Goal: Communication & Community: Answer question/provide support

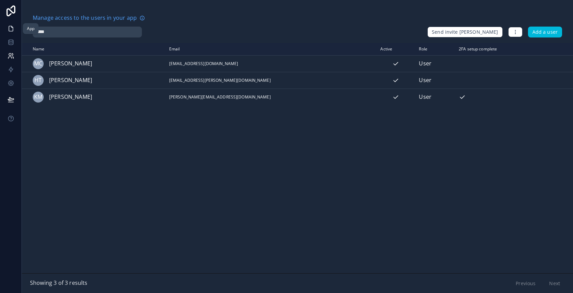
type input "*****"
click at [12, 29] on icon at bounding box center [10, 28] width 7 height 7
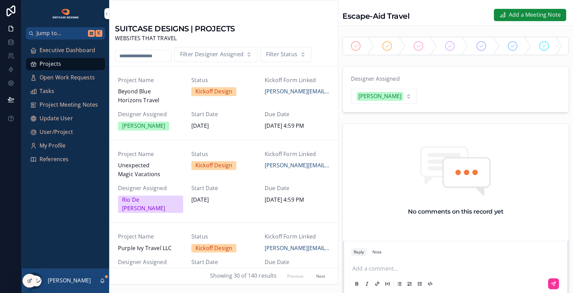
click at [73, 51] on span "Executive Dashboard" at bounding box center [68, 50] width 56 height 9
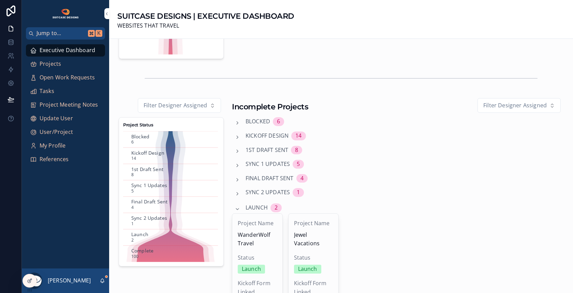
scroll to position [195, 0]
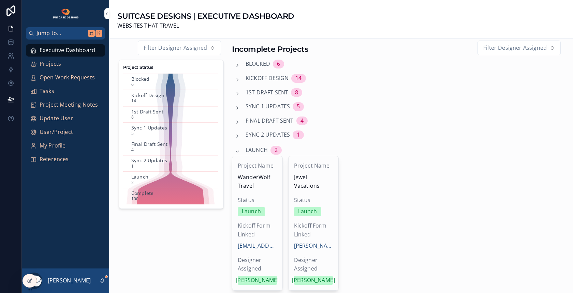
click at [252, 150] on span "Launch" at bounding box center [256, 150] width 22 height 9
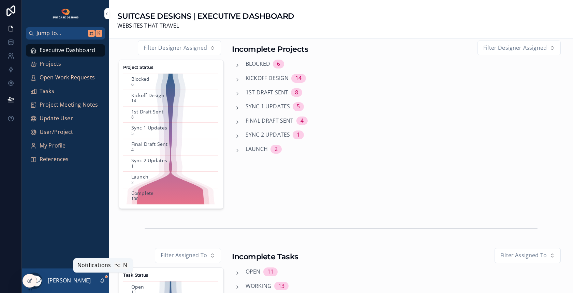
click at [103, 279] on icon "scrollable content" at bounding box center [103, 280] width 4 height 3
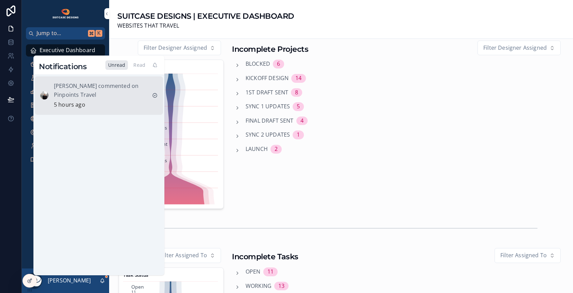
click at [115, 103] on div "[PERSON_NAME] commented on Pinpoints Travel 5 hours ago" at bounding box center [100, 96] width 93 height 28
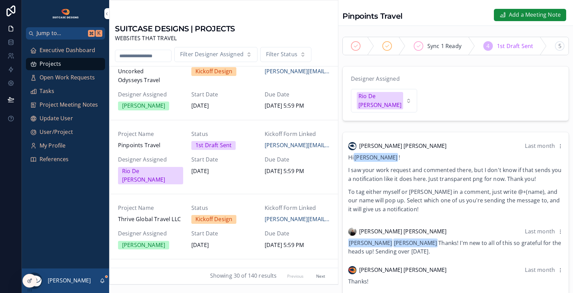
scroll to position [637, 0]
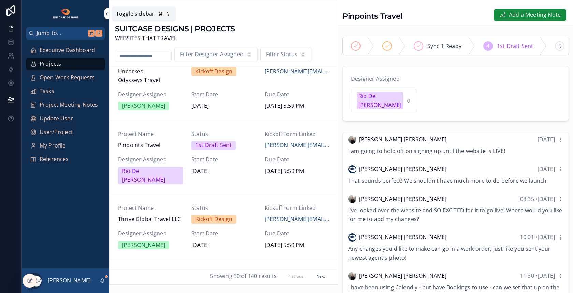
click at [105, 13] on icon "scrollable content" at bounding box center [106, 13] width 5 height 5
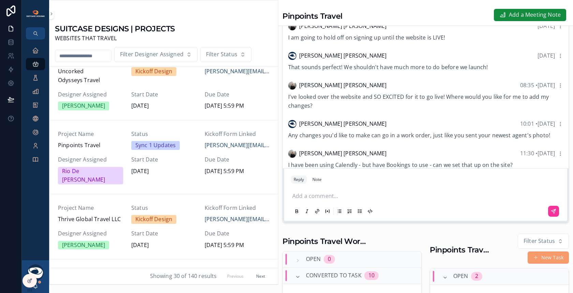
scroll to position [131, 0]
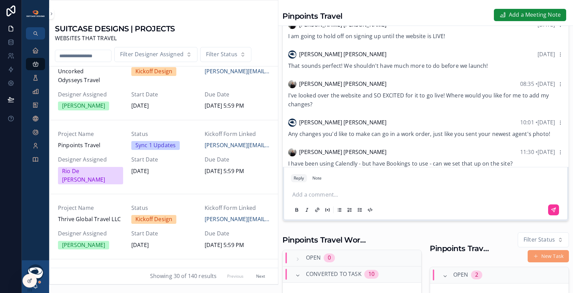
click at [338, 191] on p "scrollable content" at bounding box center [426, 195] width 269 height 9
click at [550, 207] on icon "scrollable content" at bounding box center [552, 209] width 5 height 5
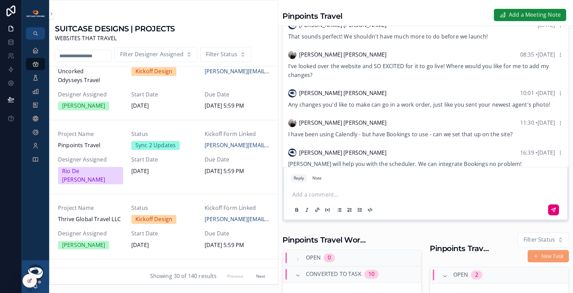
click at [36, 287] on div at bounding box center [29, 283] width 14 height 19
click at [40, 282] on span "scrollable content" at bounding box center [39, 282] width 3 height 3
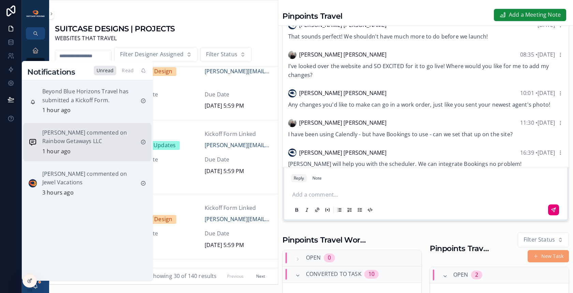
click at [115, 147] on div "[PERSON_NAME] commented on Rainbow Getaways LLC 1 hour ago" at bounding box center [88, 143] width 93 height 28
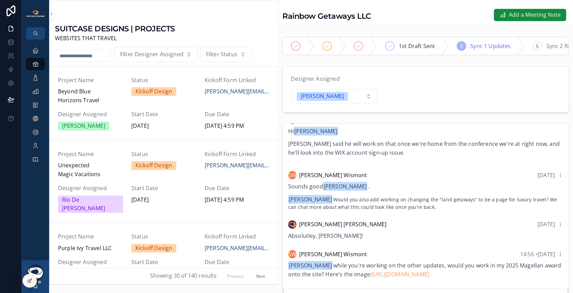
scroll to position [65, 0]
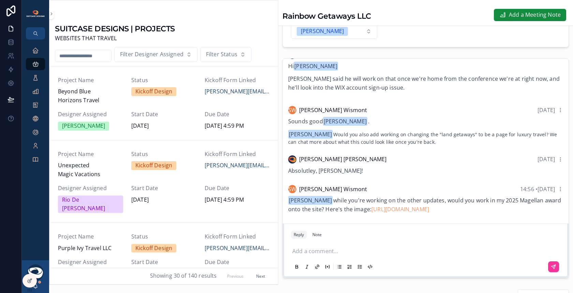
click at [79, 58] on input "scrollable content" at bounding box center [83, 56] width 56 height 10
type input "****"
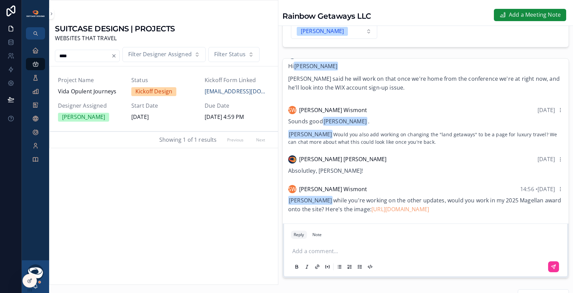
click at [120, 92] on span "Vida Opulent Journeys" at bounding box center [90, 91] width 65 height 9
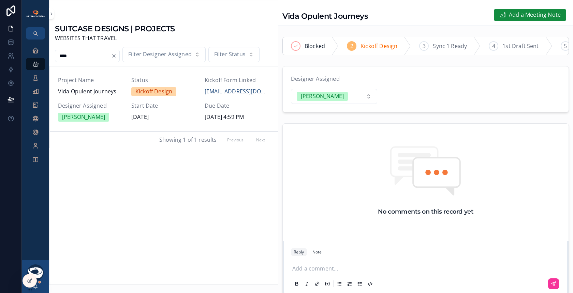
click at [117, 105] on span "Designer Assigned" at bounding box center [90, 106] width 65 height 9
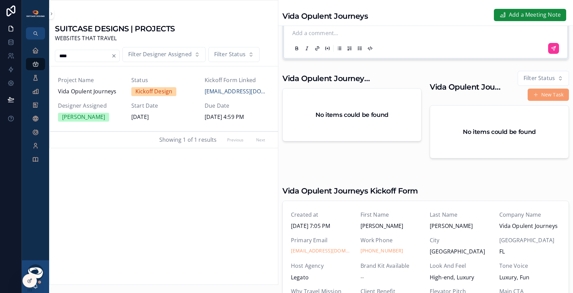
scroll to position [107, 0]
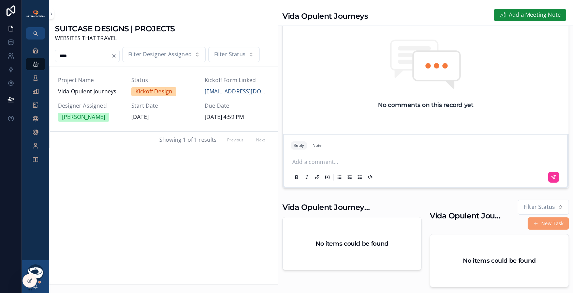
click at [317, 167] on p "scrollable content" at bounding box center [426, 162] width 269 height 9
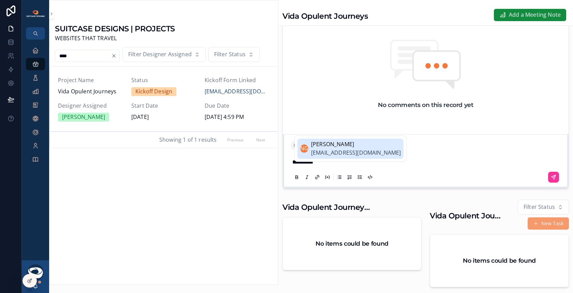
click at [360, 149] on span "[EMAIL_ADDRESS][DOMAIN_NAME]" at bounding box center [356, 153] width 90 height 9
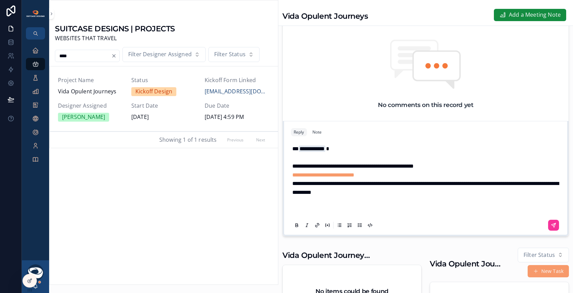
click at [341, 169] on span "**********" at bounding box center [352, 166] width 121 height 5
click at [445, 171] on p "**********" at bounding box center [426, 166] width 269 height 9
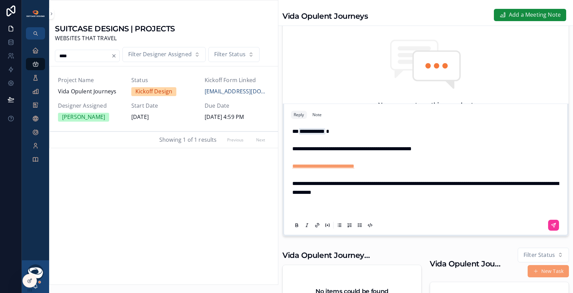
click at [338, 169] on span "**********" at bounding box center [323, 166] width 62 height 5
click at [428, 197] on p "**********" at bounding box center [426, 187] width 269 height 17
click at [433, 189] on span "**********" at bounding box center [425, 188] width 266 height 14
click at [396, 197] on p "**********" at bounding box center [426, 187] width 269 height 17
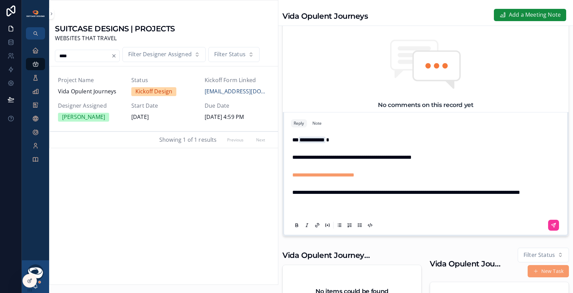
click at [293, 190] on span "**********" at bounding box center [406, 192] width 228 height 5
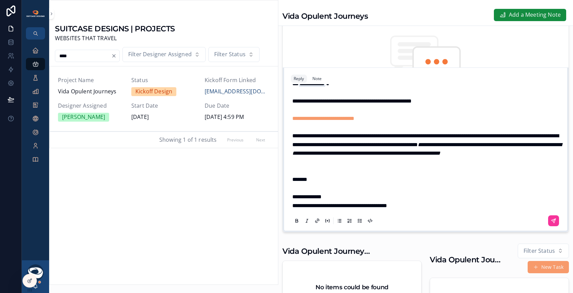
scroll to position [259, 0]
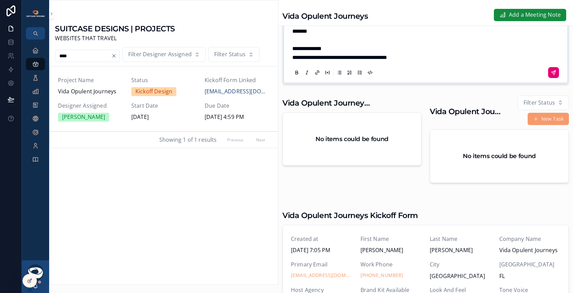
click at [550, 75] on icon "scrollable content" at bounding box center [552, 72] width 5 height 5
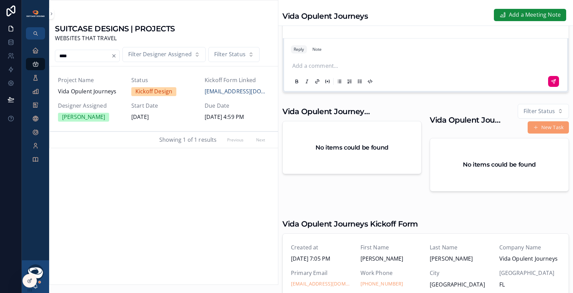
scroll to position [0, 0]
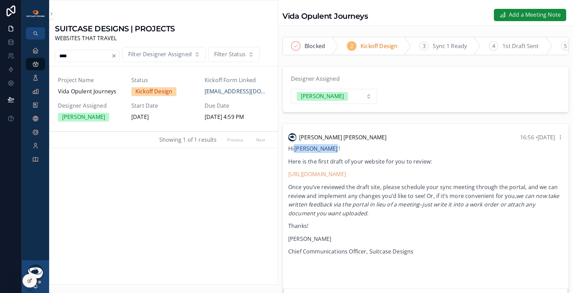
click at [515, 45] on span "1st Draft Sent" at bounding box center [520, 46] width 36 height 9
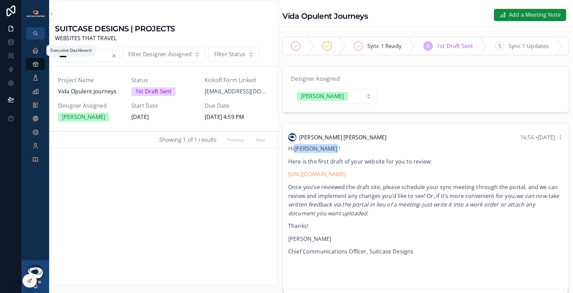
click at [39, 50] on icon "scrollable content" at bounding box center [35, 50] width 7 height 7
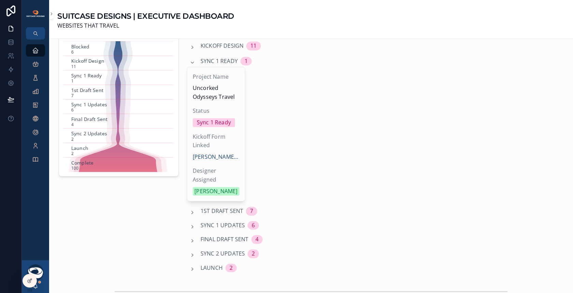
scroll to position [167, 0]
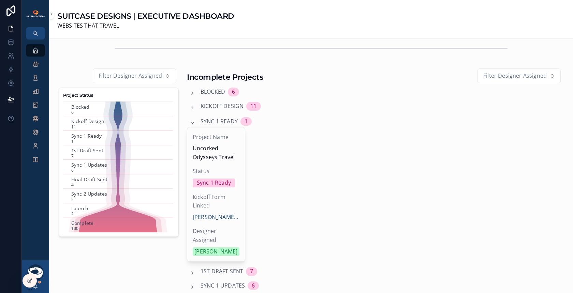
click at [223, 104] on span "Kickoff Design" at bounding box center [221, 106] width 43 height 9
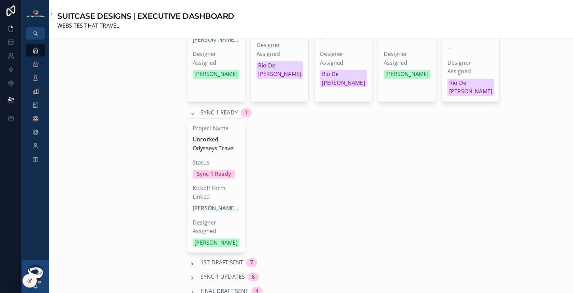
scroll to position [411, 0]
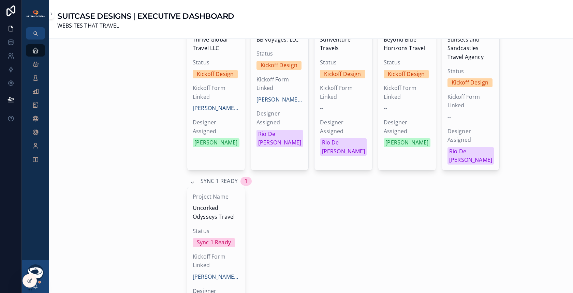
click at [226, 177] on span "Sync 1 Ready" at bounding box center [218, 181] width 37 height 9
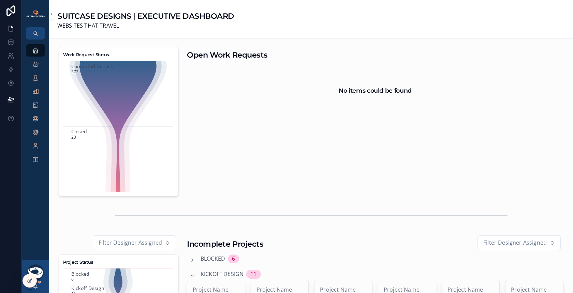
scroll to position [141, 0]
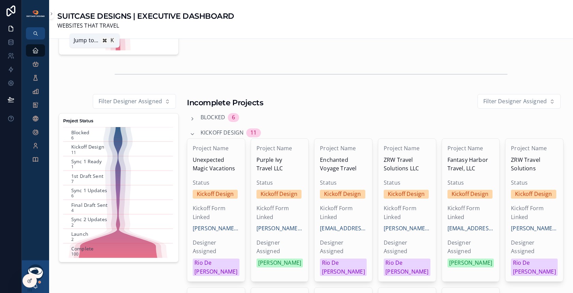
click at [35, 34] on icon "scrollable content" at bounding box center [34, 32] width 3 height 3
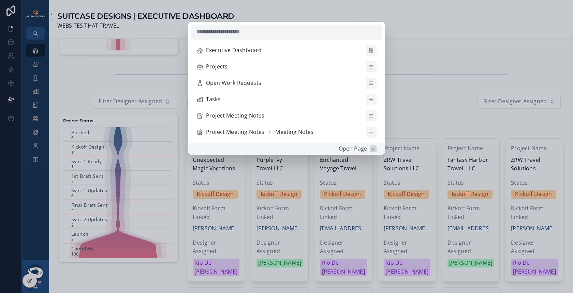
click at [41, 62] on div "Executive Dashboard Projects Open Work Requests Tasks Project Meeting Notes Pro…" at bounding box center [286, 146] width 573 height 293
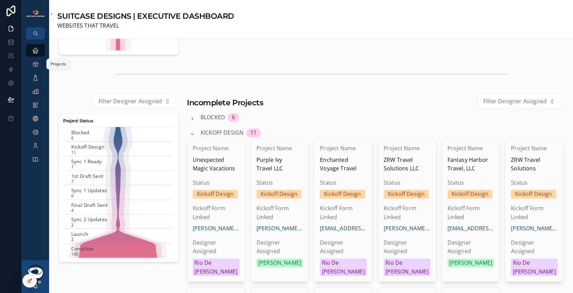
click at [41, 65] on div "Projects" at bounding box center [35, 64] width 11 height 11
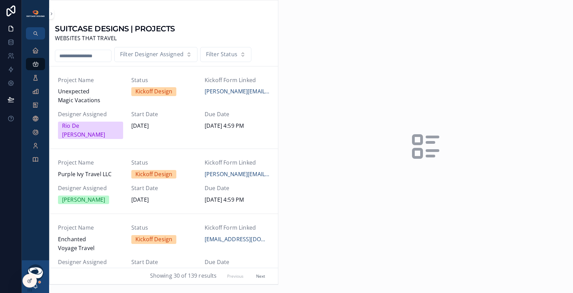
click at [91, 54] on input "scrollable content" at bounding box center [83, 56] width 56 height 10
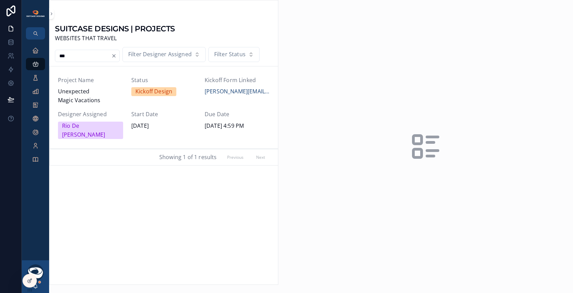
type input "***"
click at [112, 96] on span "Unexpected Magic Vacations" at bounding box center [90, 95] width 65 height 17
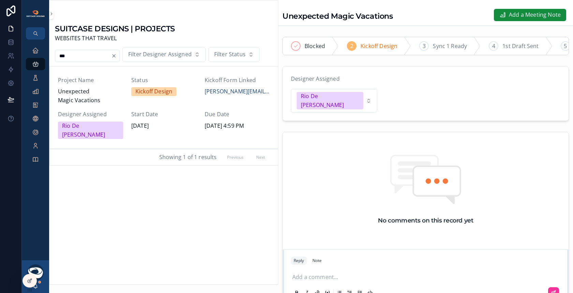
click at [105, 58] on input "***" at bounding box center [83, 56] width 56 height 10
click at [37, 50] on icon "scrollable content" at bounding box center [35, 50] width 7 height 7
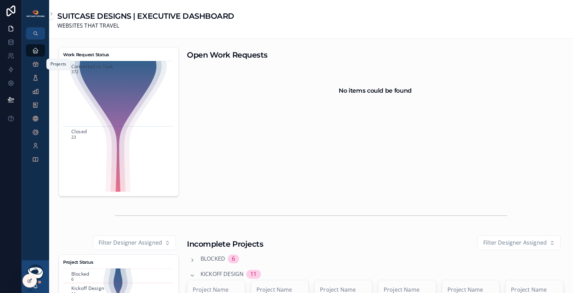
click at [40, 65] on div "Projects" at bounding box center [35, 64] width 11 height 11
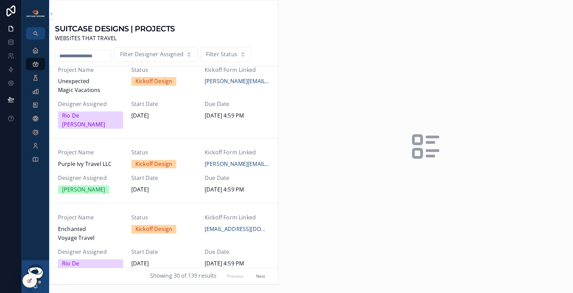
scroll to position [43, 0]
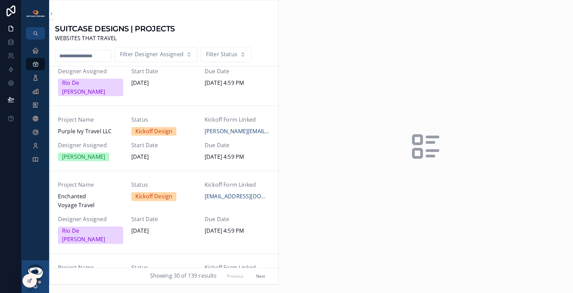
click at [108, 116] on span "Project Name" at bounding box center [90, 120] width 65 height 9
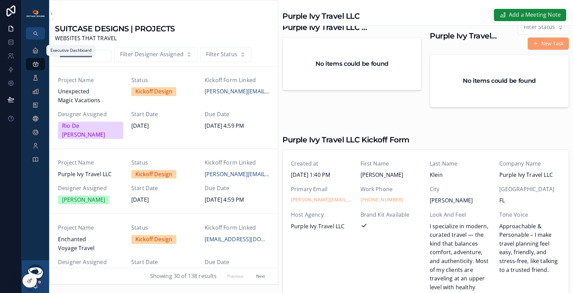
click at [34, 54] on span "scrollable content" at bounding box center [35, 50] width 7 height 7
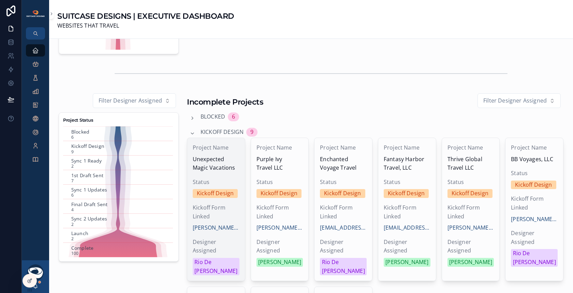
scroll to position [143, 0]
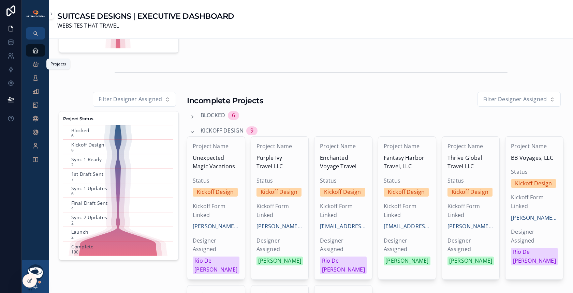
click at [39, 69] on div "Projects" at bounding box center [35, 64] width 11 height 11
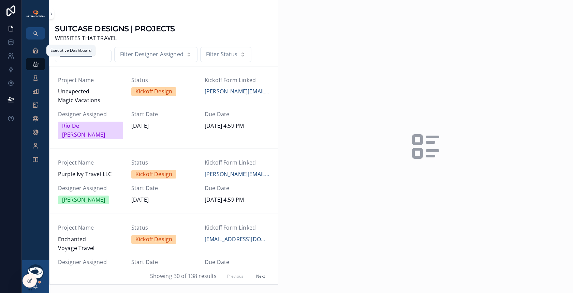
click at [35, 53] on icon "scrollable content" at bounding box center [35, 50] width 7 height 7
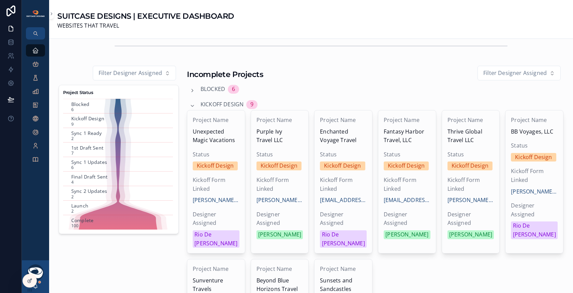
scroll to position [220, 0]
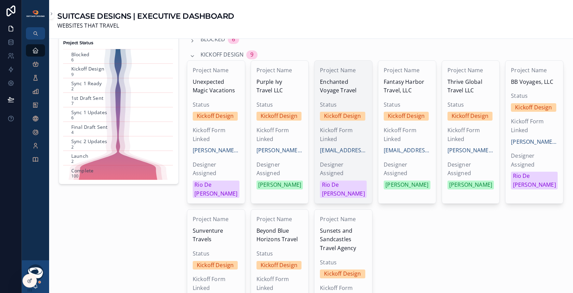
click at [356, 78] on span "Enchanted Voyage Travel" at bounding box center [343, 86] width 47 height 17
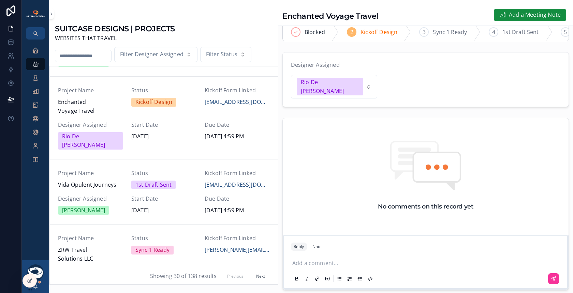
scroll to position [51, 0]
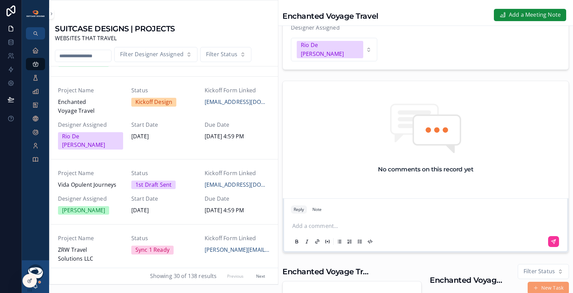
click at [322, 222] on p "scrollable content" at bounding box center [426, 226] width 269 height 9
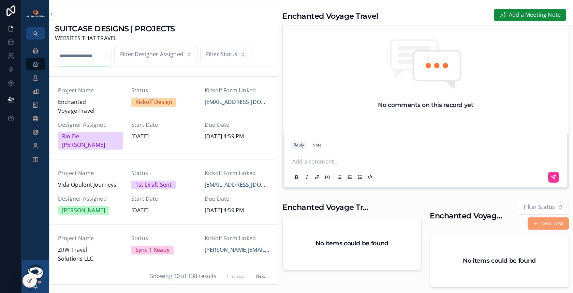
scroll to position [40, 0]
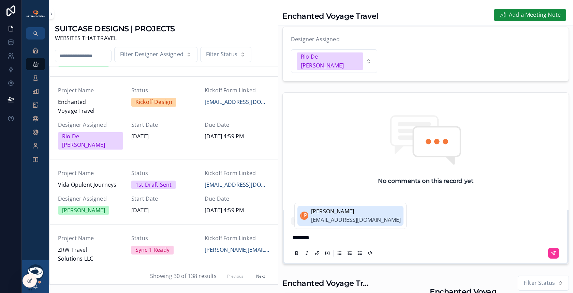
click at [339, 209] on span "[PERSON_NAME]" at bounding box center [356, 211] width 90 height 9
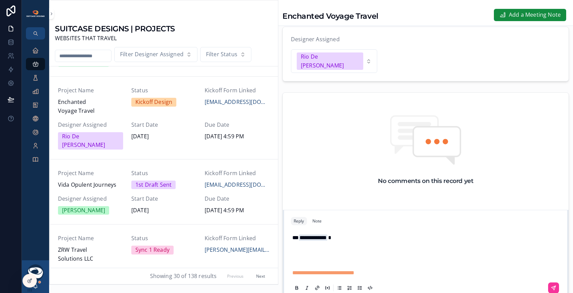
scroll to position [158, 0]
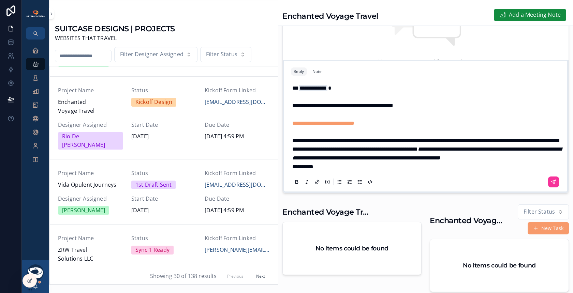
click at [393, 155] on p "**********" at bounding box center [426, 149] width 269 height 26
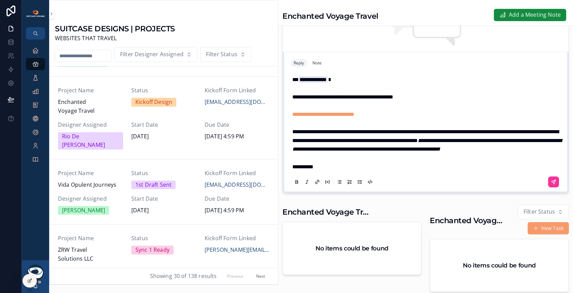
click at [331, 163] on p "**********" at bounding box center [426, 167] width 269 height 9
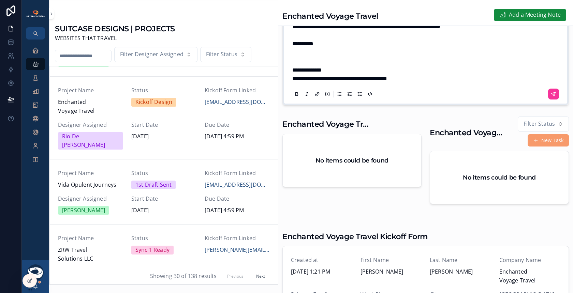
scroll to position [236, 0]
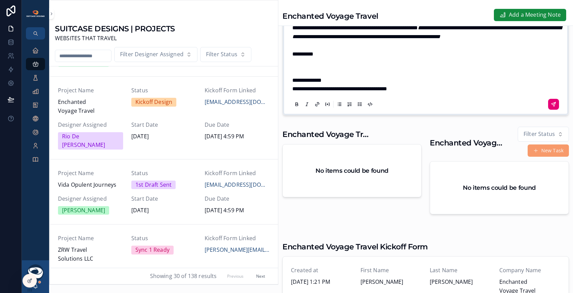
click at [548, 101] on button "scrollable content" at bounding box center [553, 104] width 11 height 11
